Goal: Check status: Check status

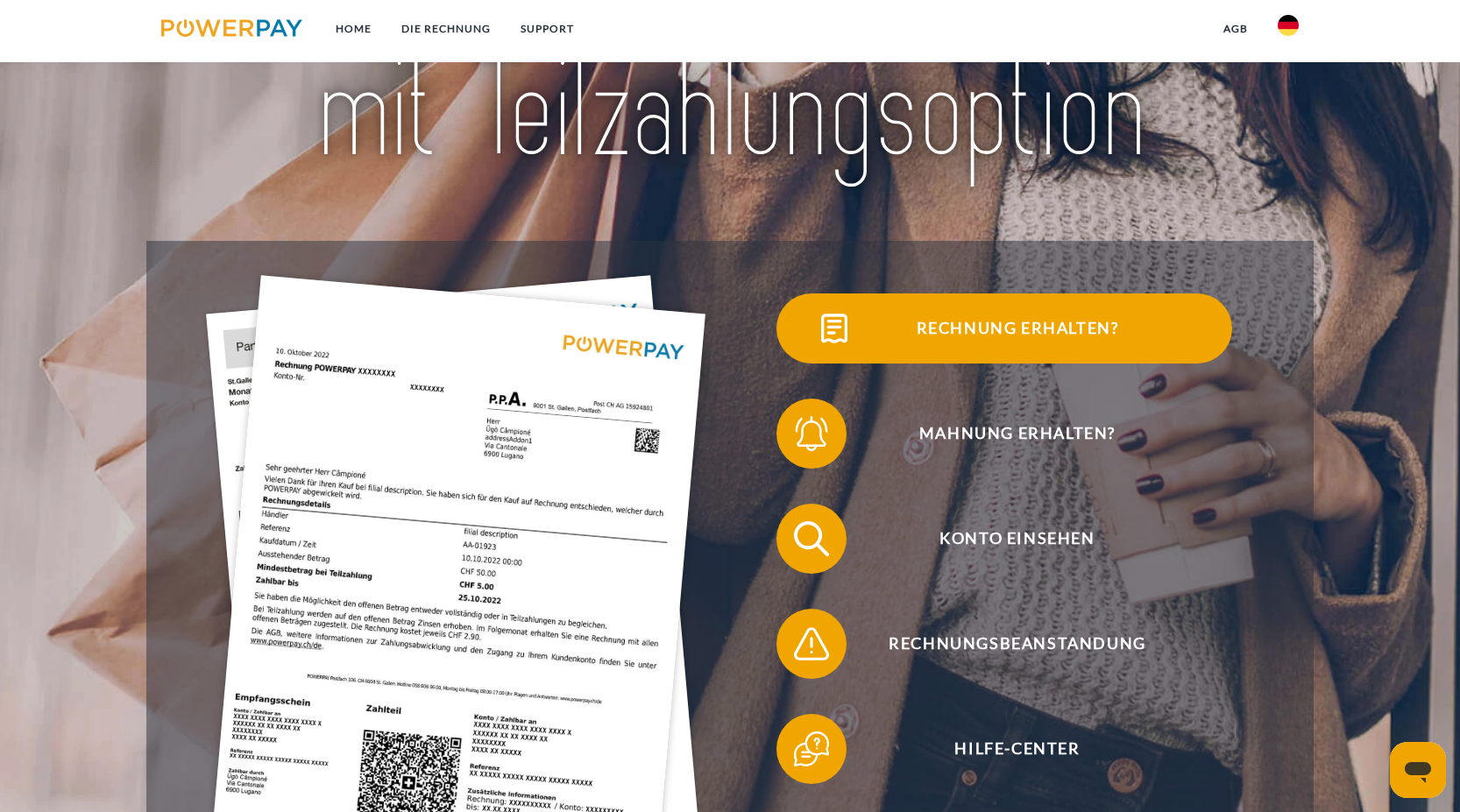
scroll to position [220, 0]
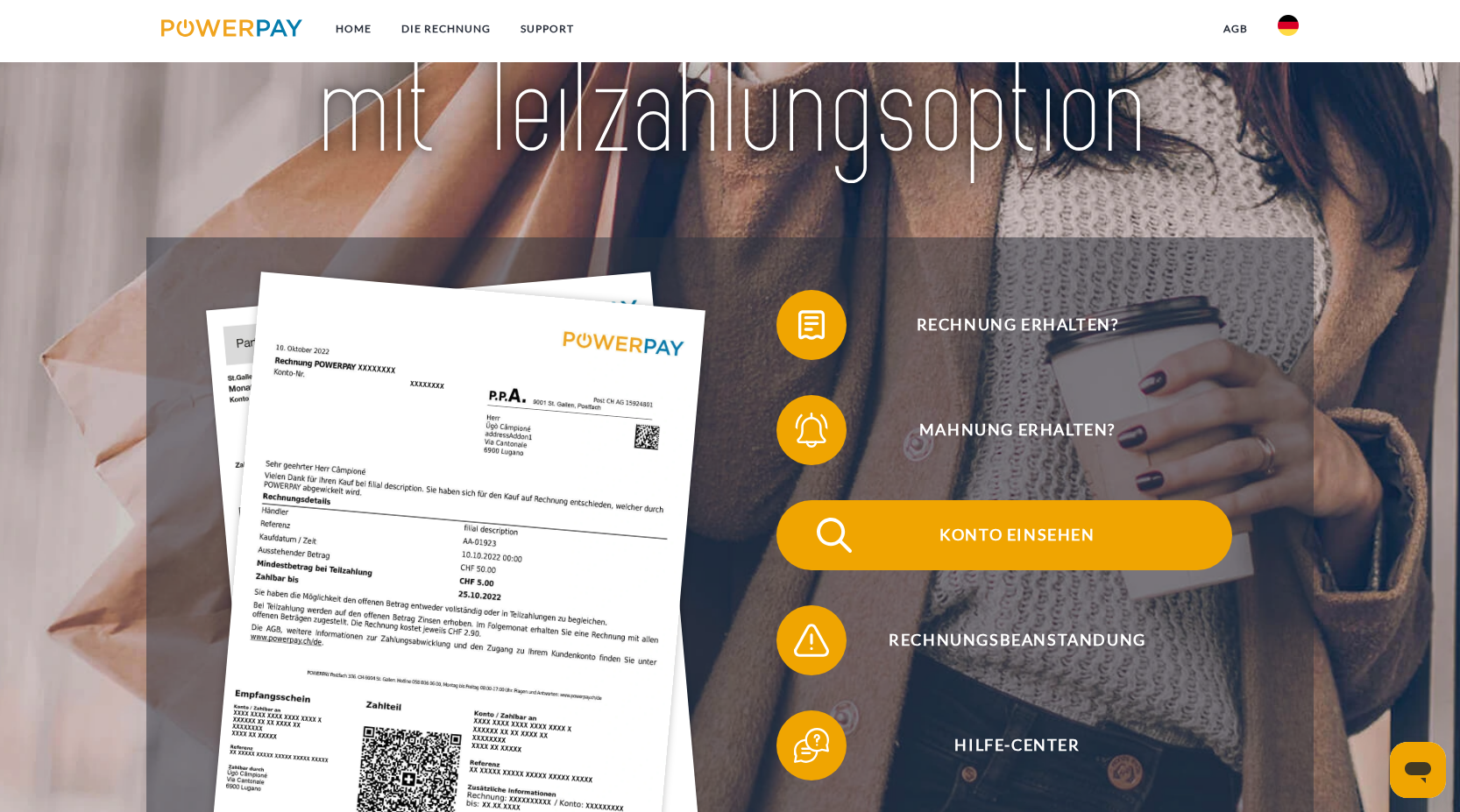
drag, startPoint x: 988, startPoint y: 537, endPoint x: 960, endPoint y: 522, distance: 31.8
click at [988, 537] on span "Konto einsehen" at bounding box center [1017, 536] width 429 height 70
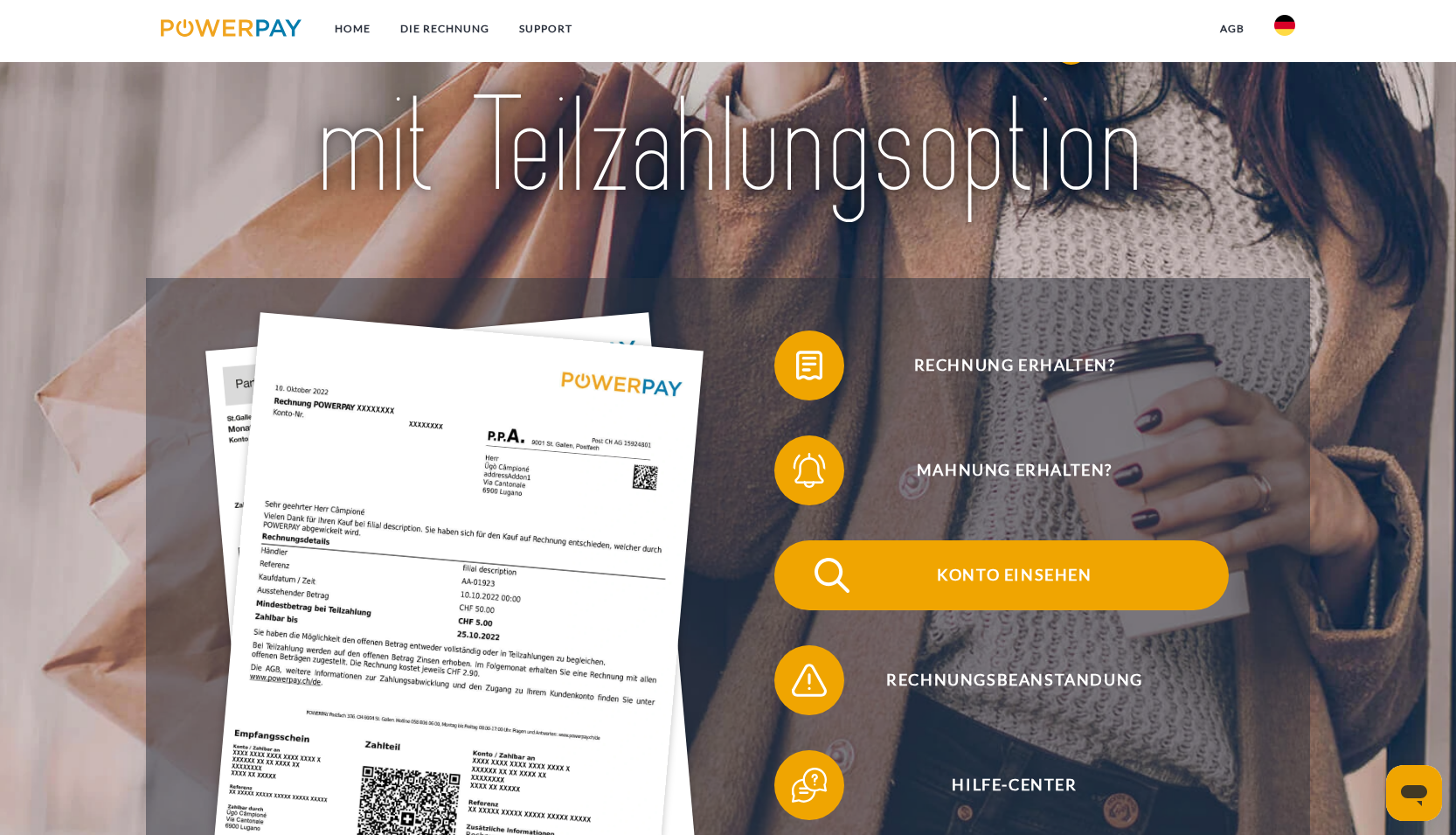
scroll to position [193, 0]
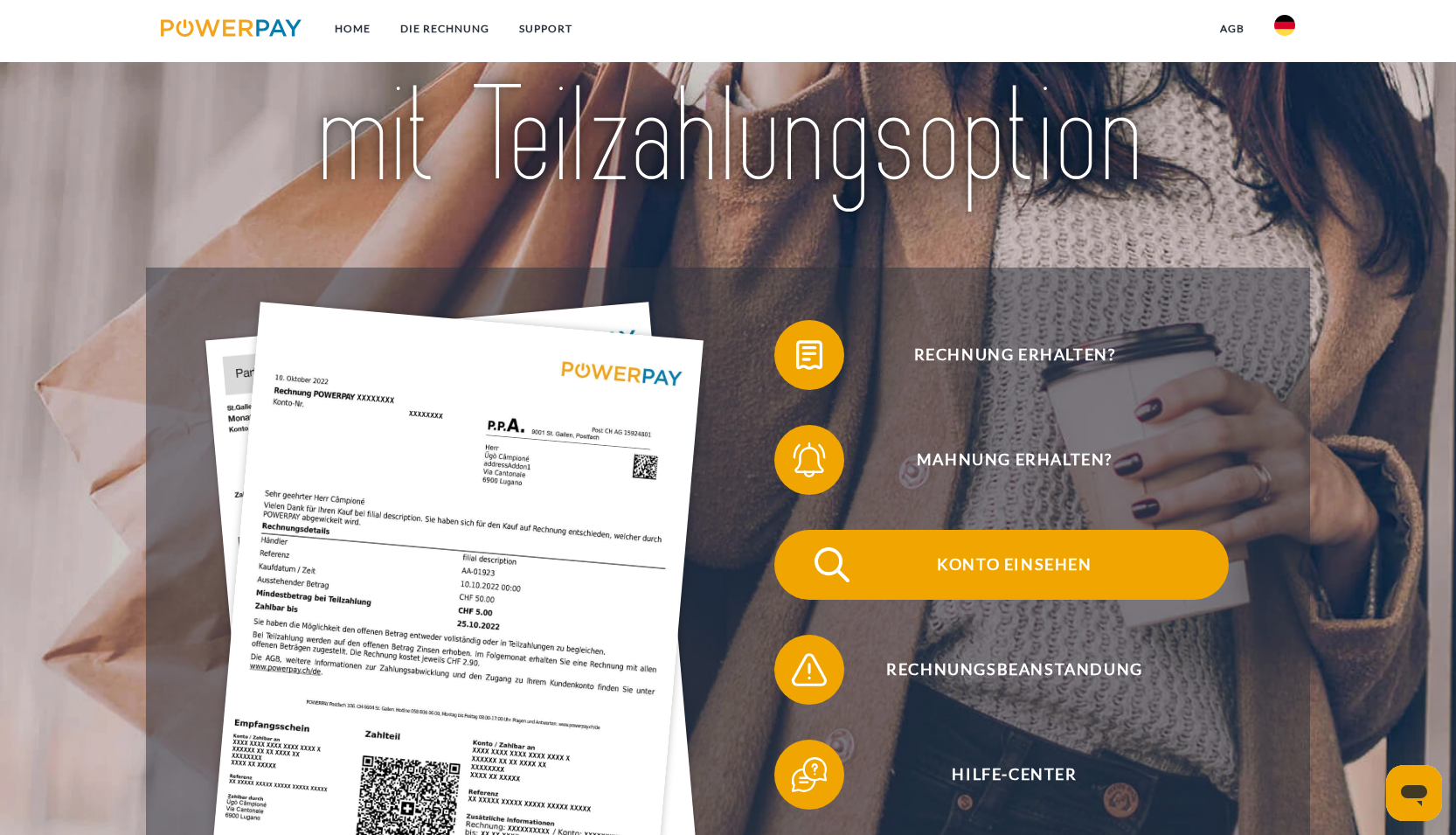
click at [984, 573] on span "Konto einsehen" at bounding box center [1014, 565] width 428 height 70
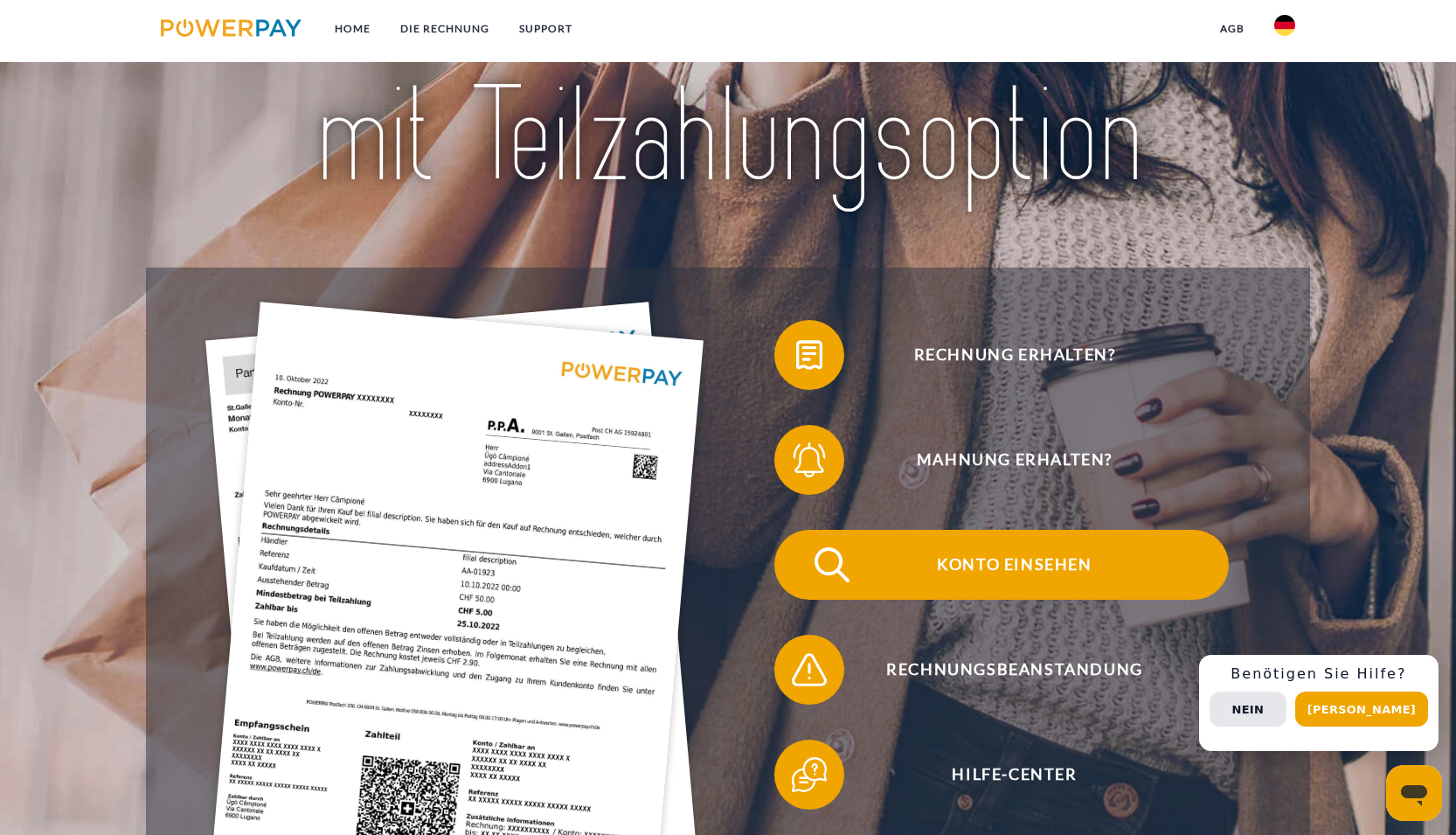
click at [992, 560] on span "Konto einsehen" at bounding box center [1014, 565] width 428 height 70
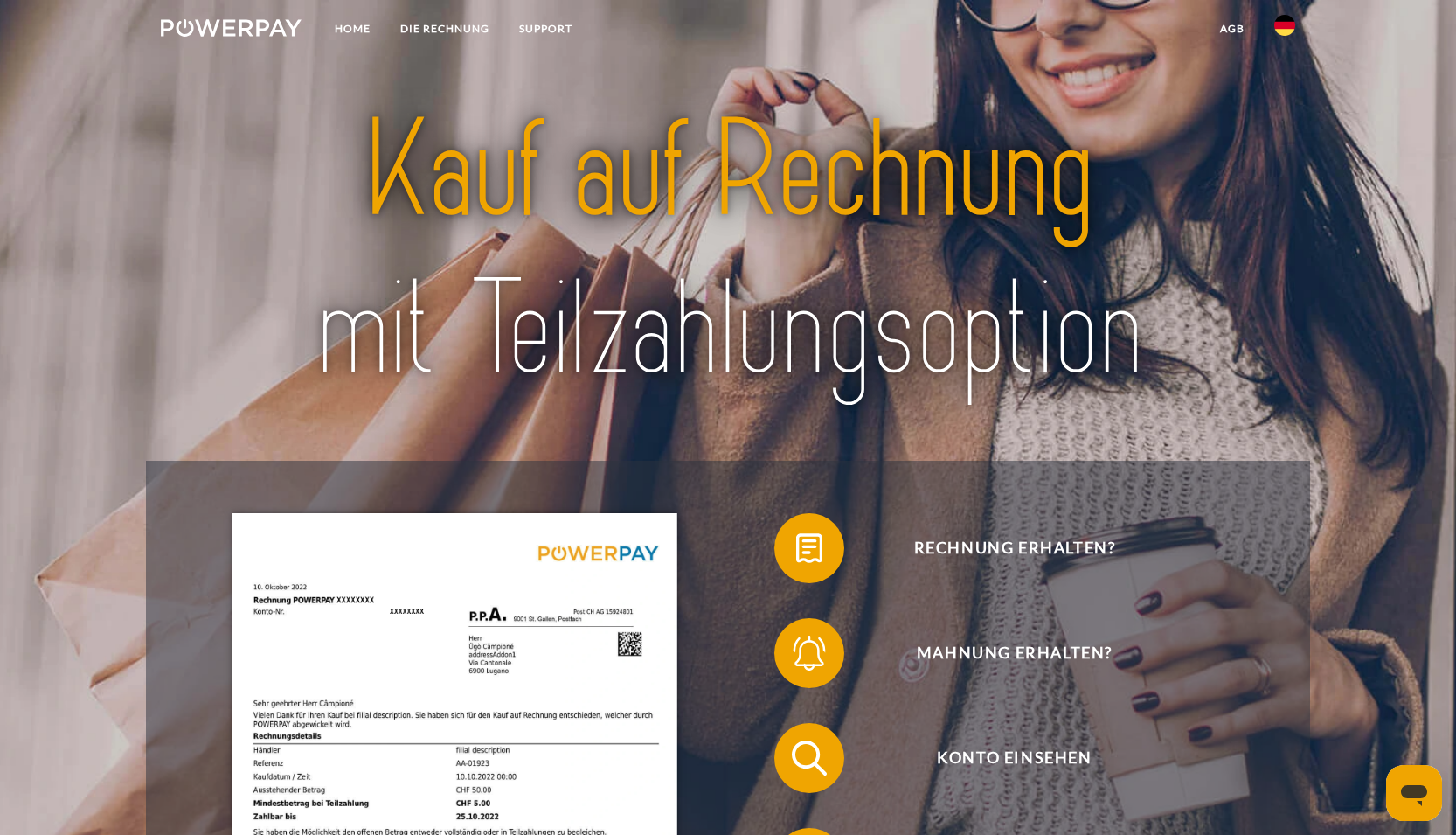
scroll to position [0, 0]
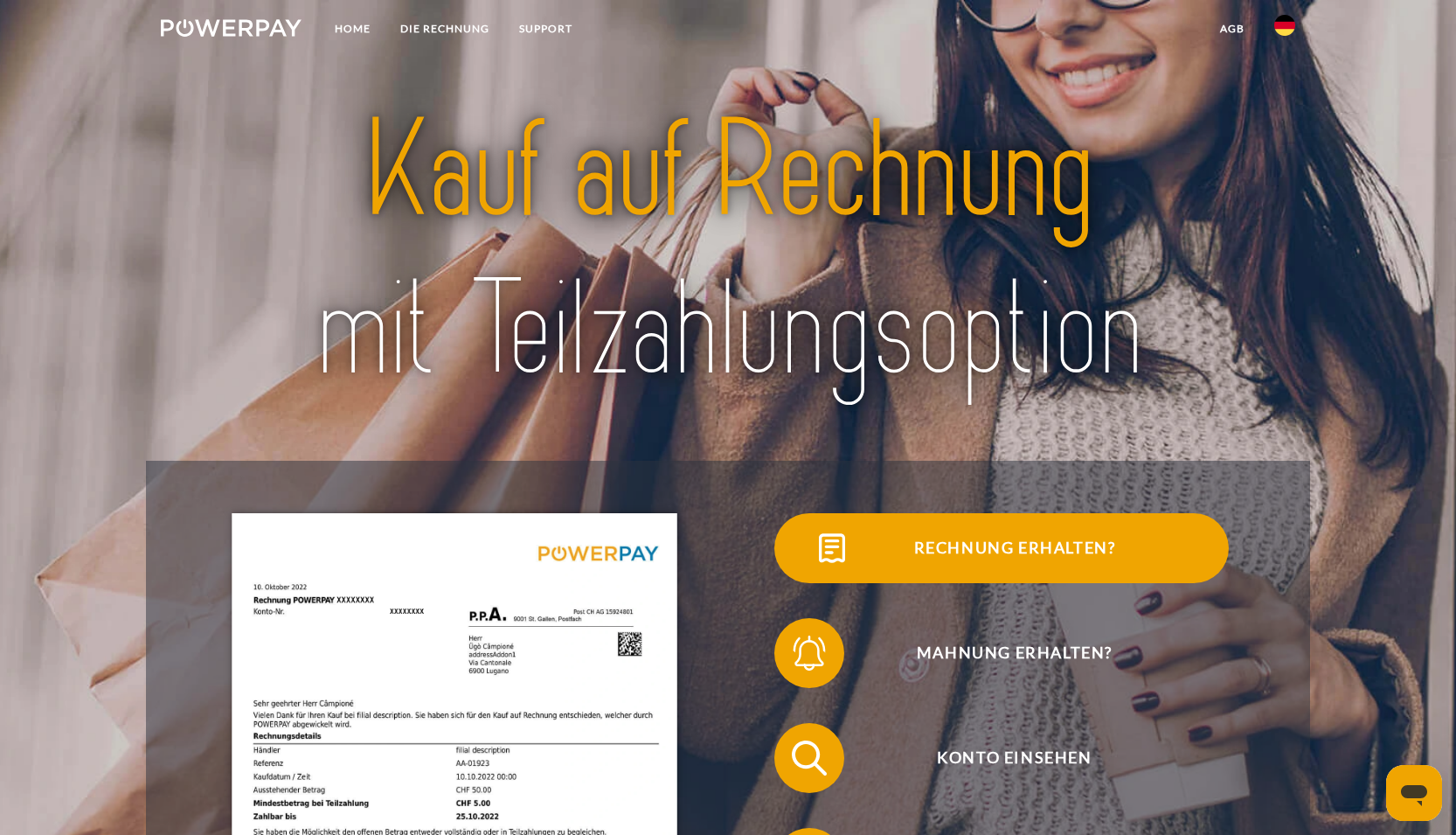
click at [1062, 545] on span "Rechnung erhalten?" at bounding box center [1014, 548] width 428 height 70
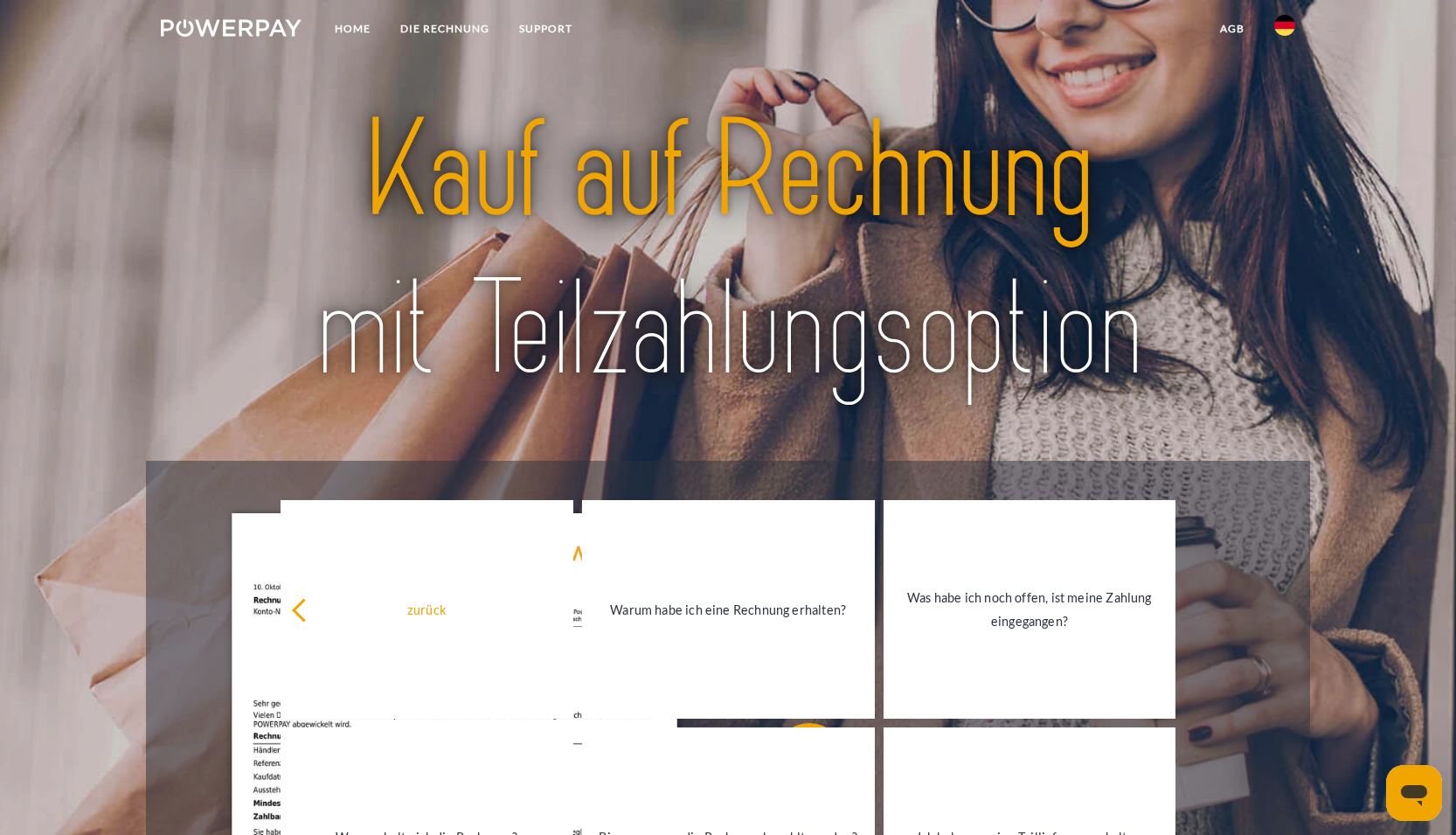
click at [854, 427] on div at bounding box center [728, 251] width 1165 height 419
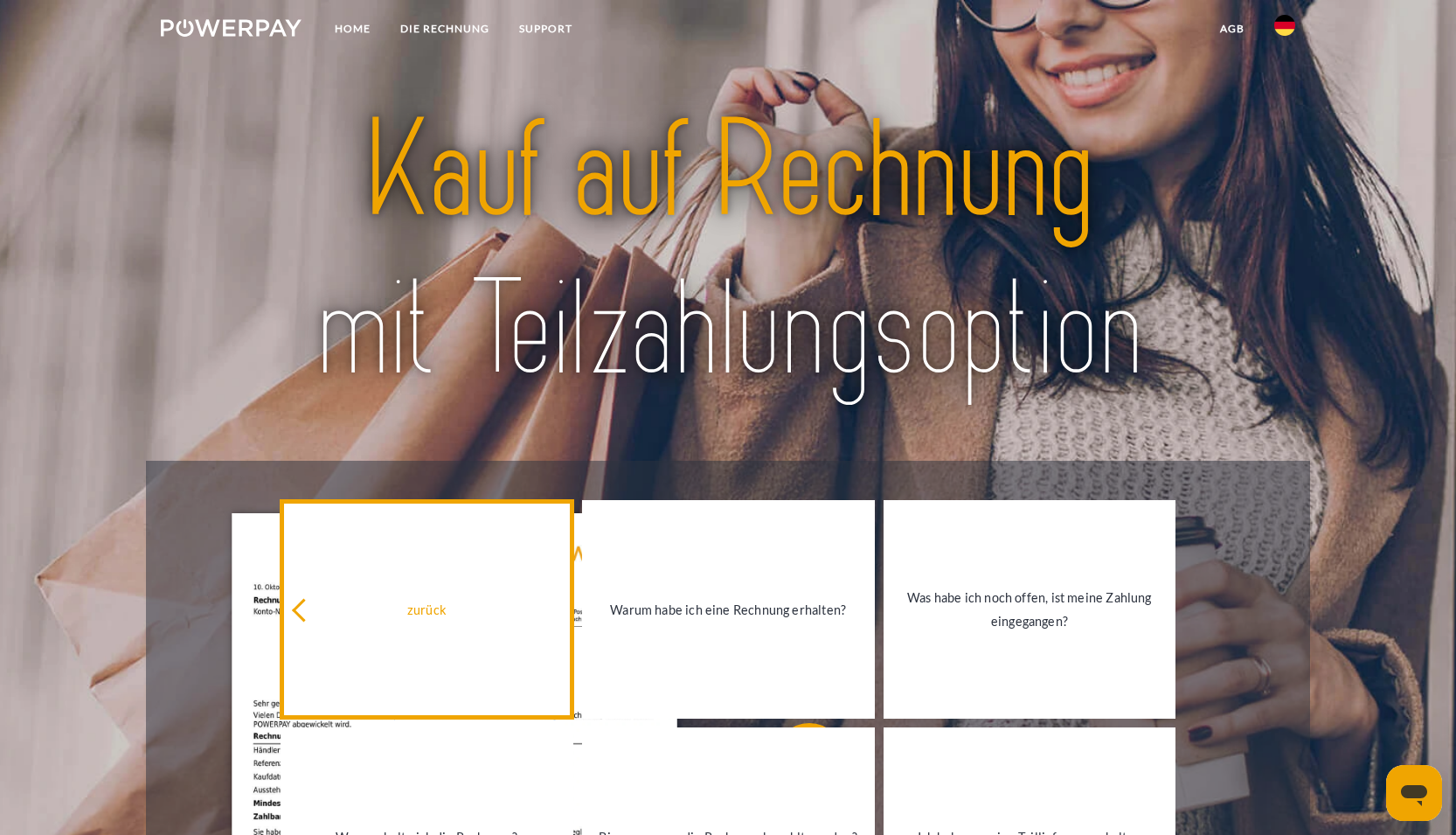
click at [312, 608] on icon at bounding box center [304, 610] width 24 height 24
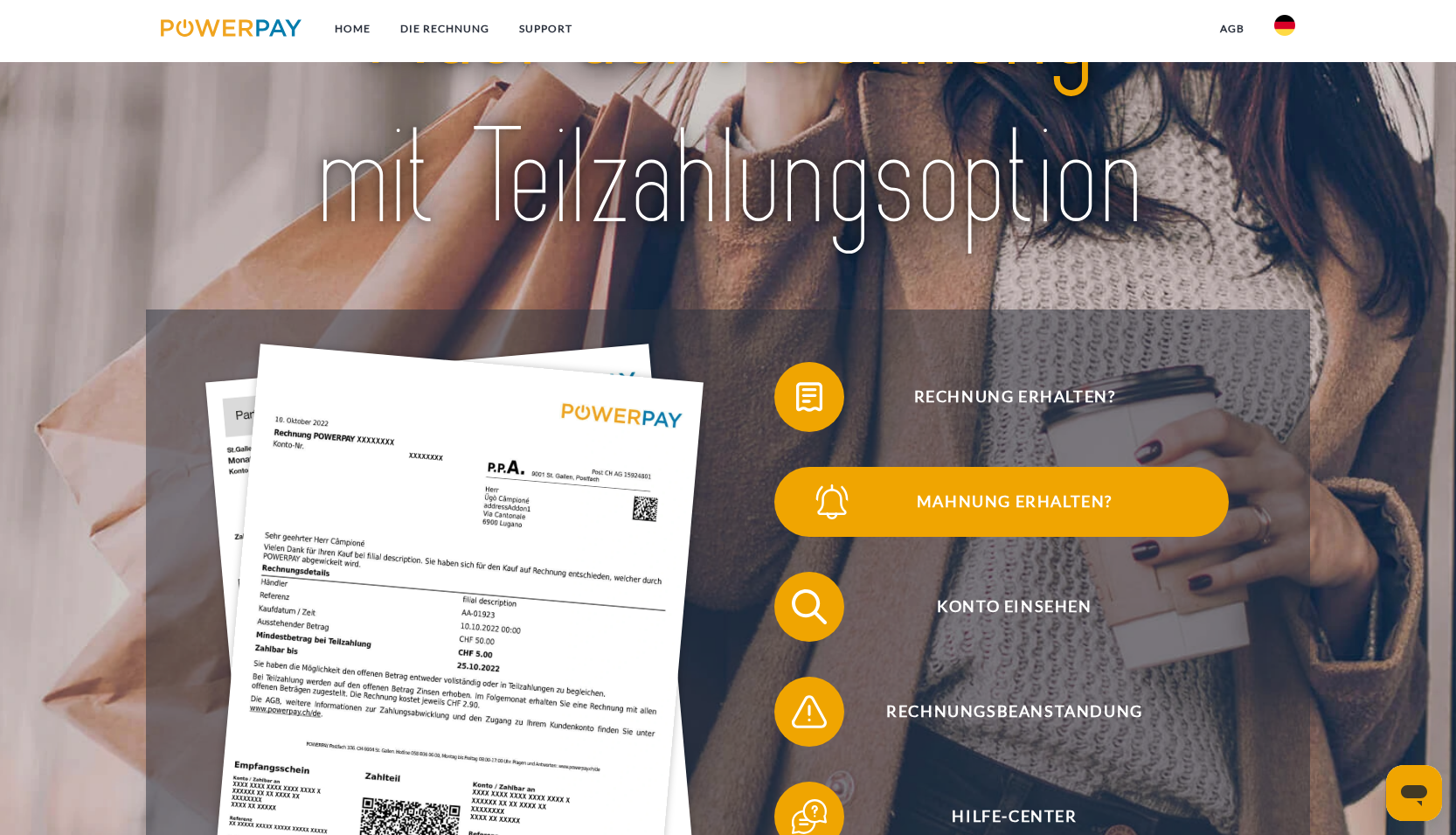
scroll to position [231, 0]
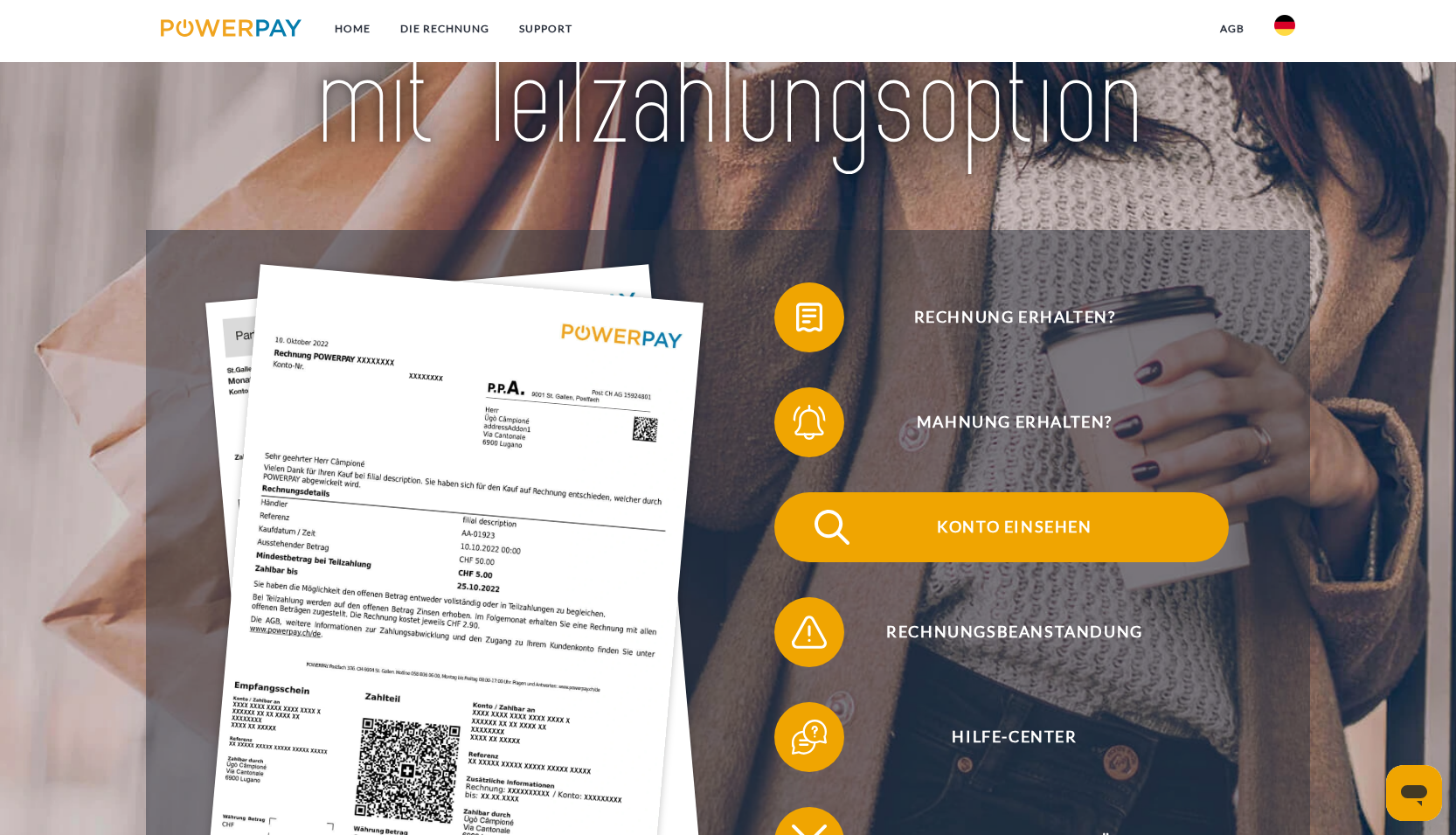
click at [969, 530] on span "Konto einsehen" at bounding box center [1014, 527] width 428 height 70
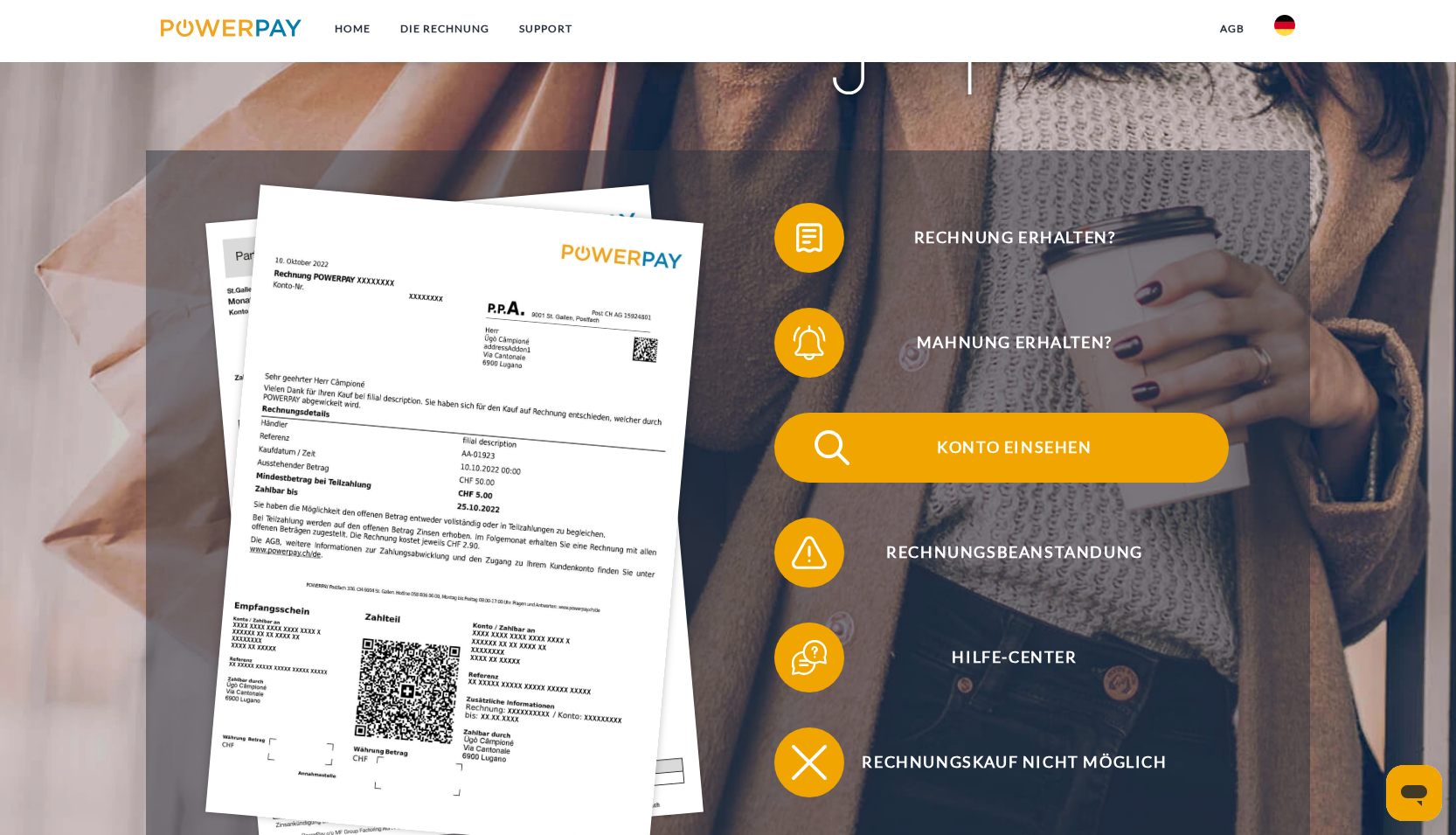
scroll to position [315, 0]
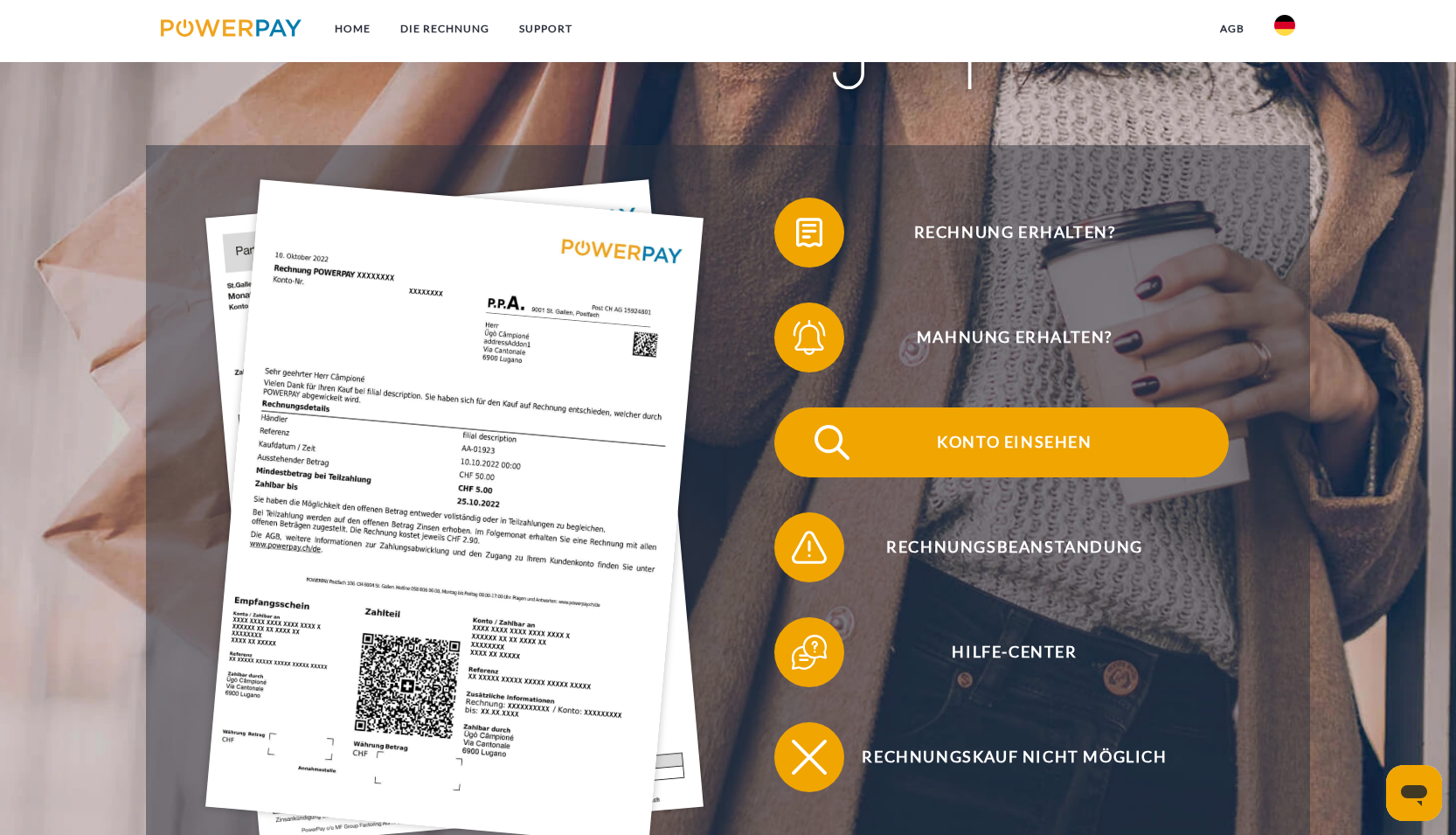
click at [970, 450] on span "Konto einsehen" at bounding box center [1014, 443] width 428 height 70
